Goal: Book appointment/travel/reservation

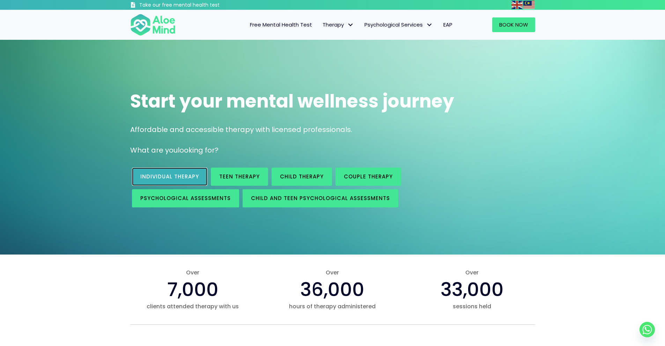
click at [184, 180] on link "Individual therapy" at bounding box center [169, 176] width 75 height 18
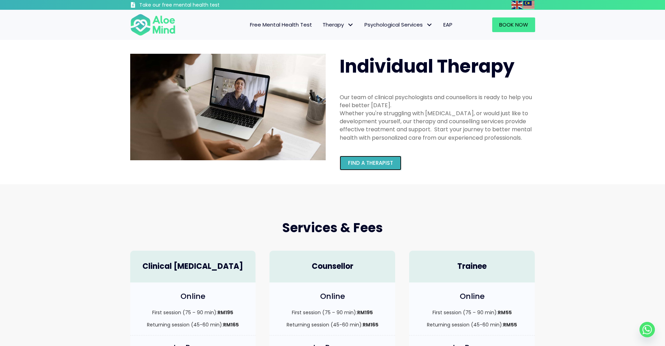
click at [385, 166] on span "Find a therapist" at bounding box center [370, 162] width 45 height 7
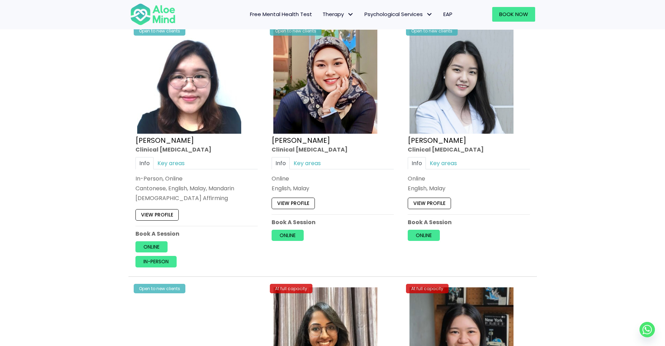
scroll to position [1919, 0]
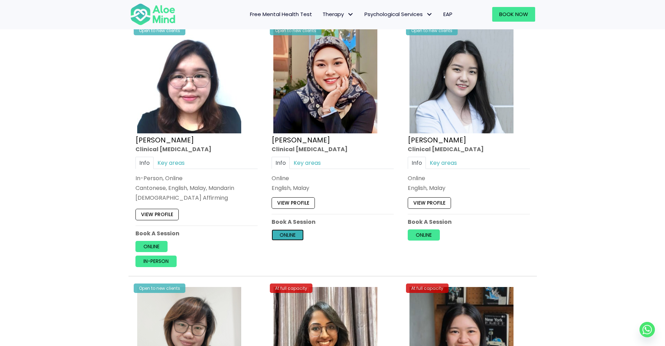
click at [286, 234] on link "Online" at bounding box center [287, 234] width 32 height 11
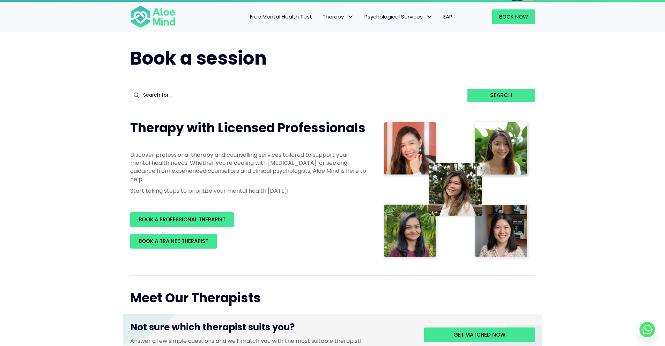
scroll to position [0, 0]
